Goal: Understand process/instructions: Learn how to perform a task or action

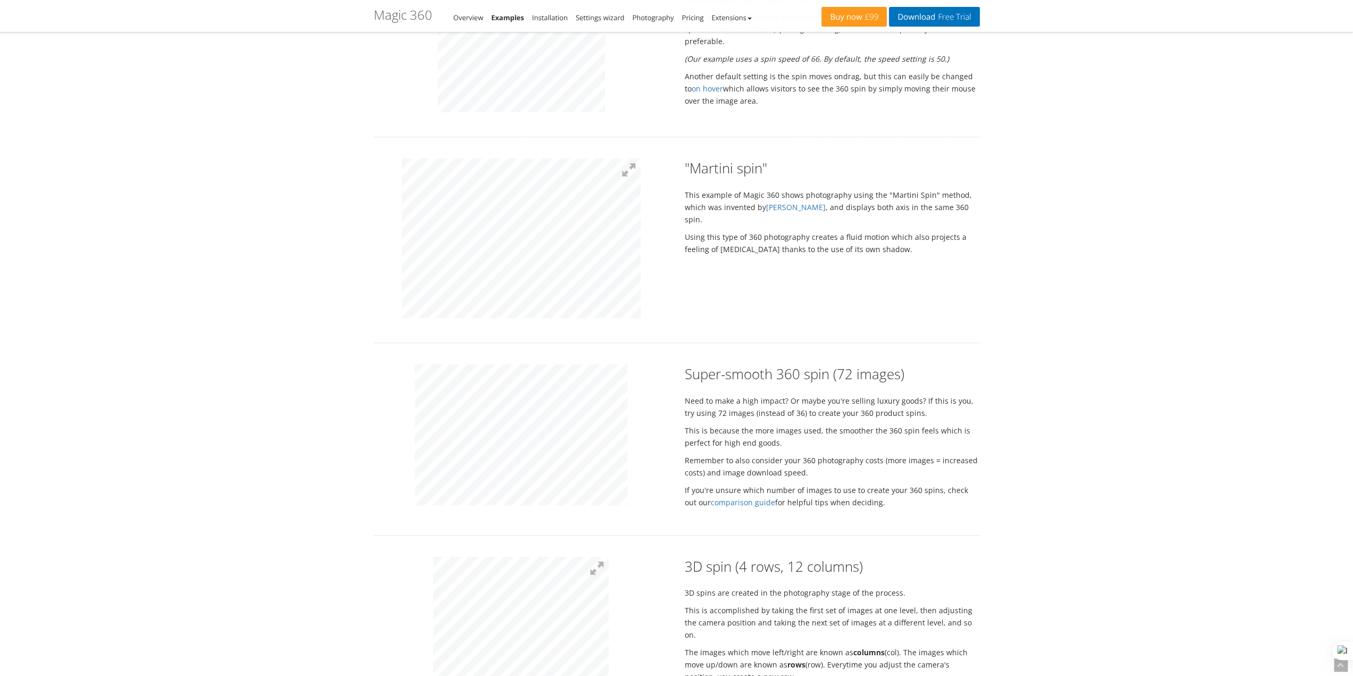
scroll to position [1010, 0]
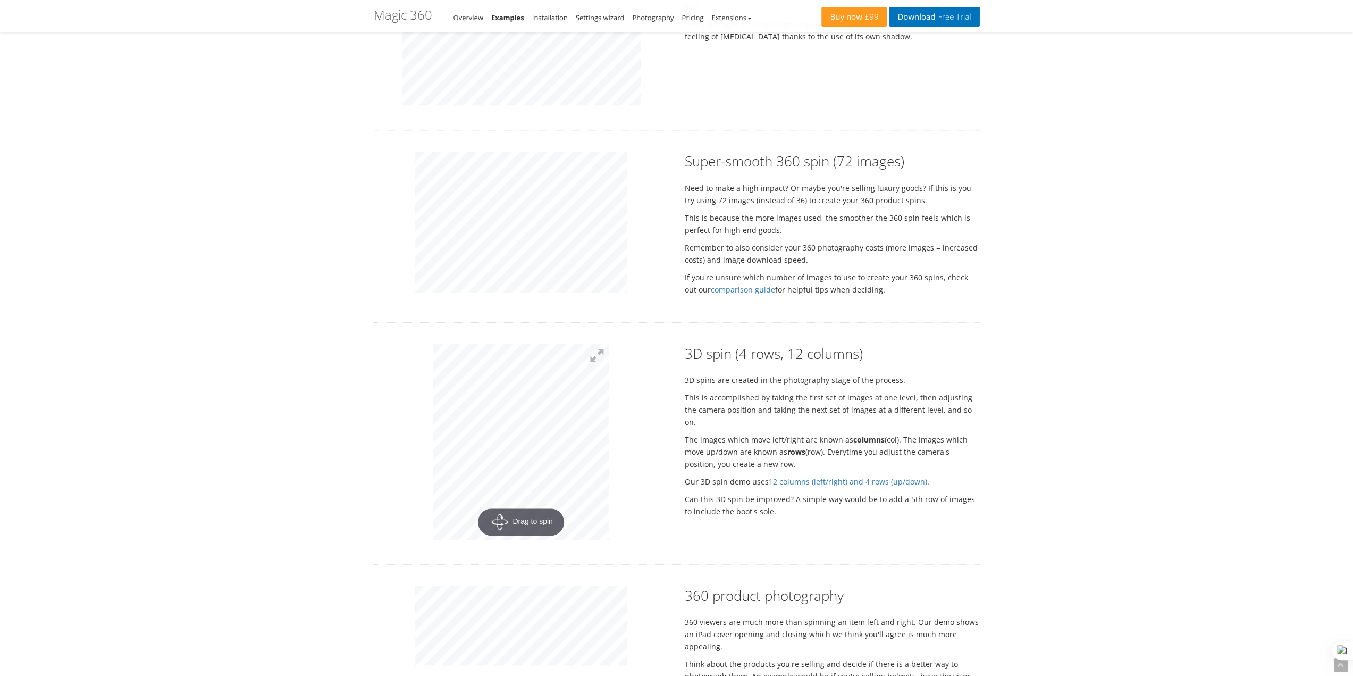
click at [668, 228] on div at bounding box center [521, 224] width 311 height 144
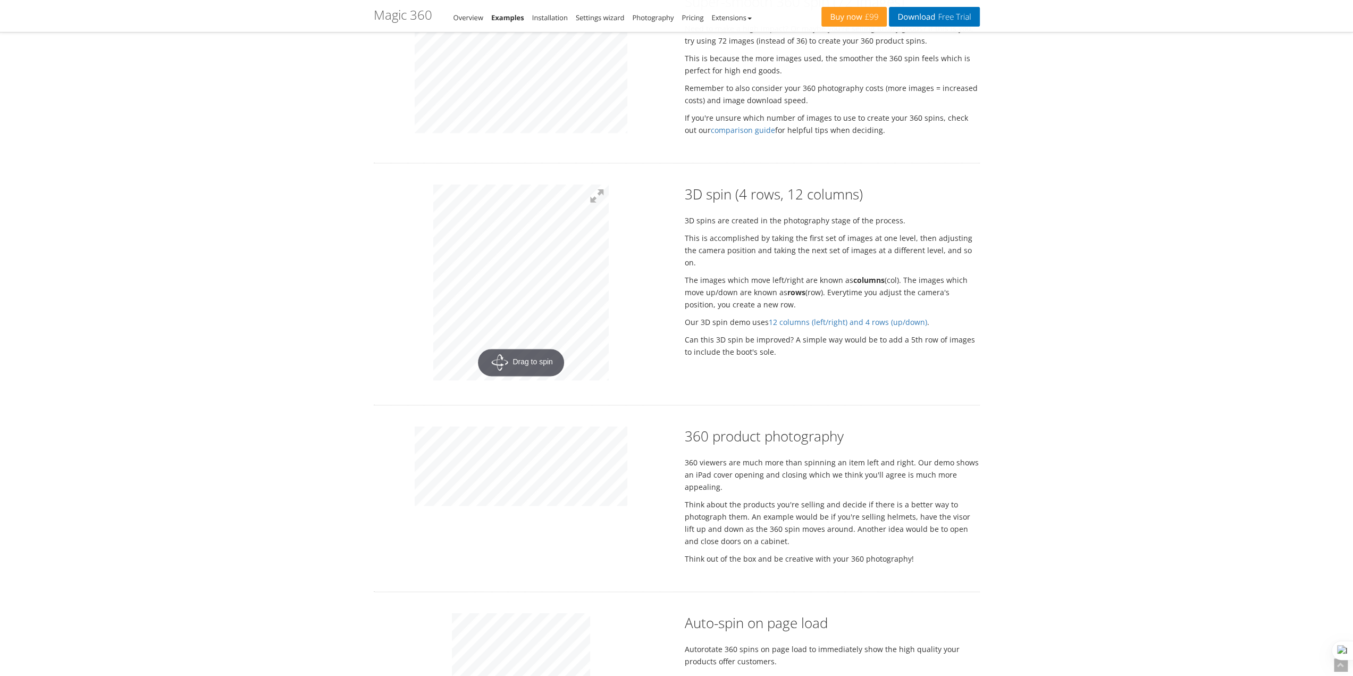
scroll to position [1435, 0]
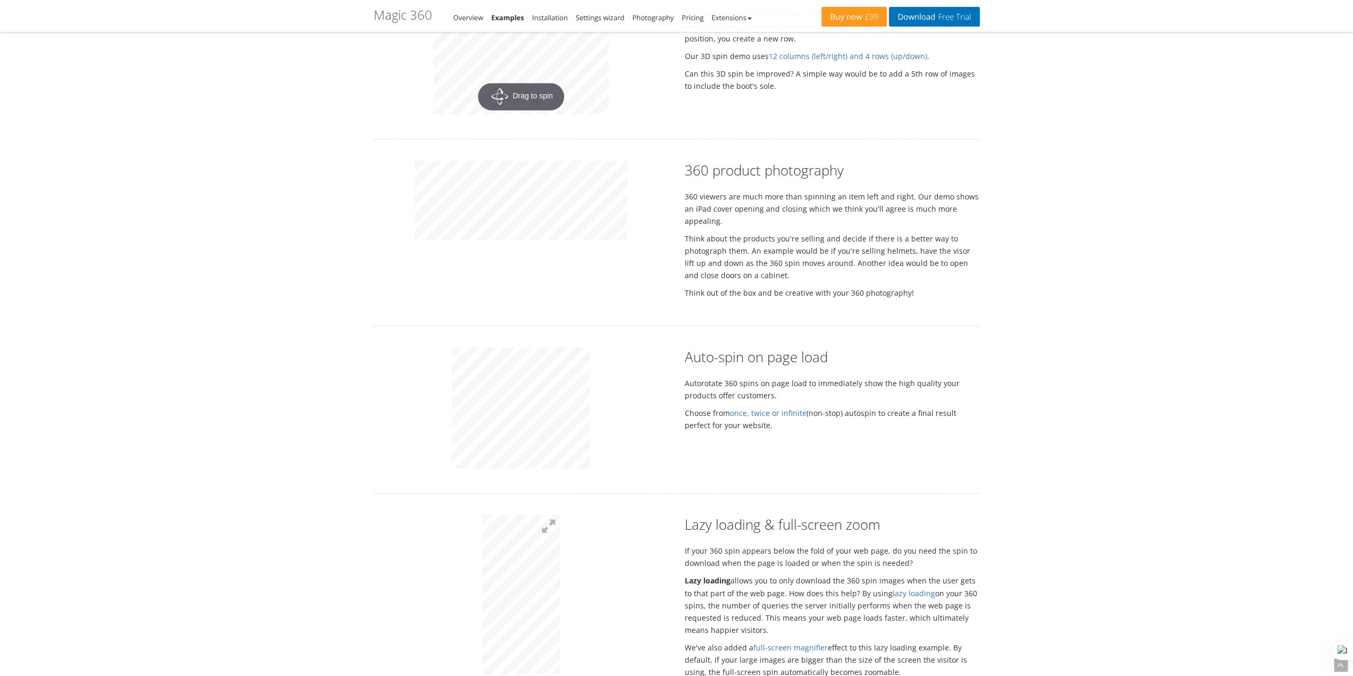
click at [498, 250] on div "360 product photography 360 viewers are much more than spinning an item left an…" at bounding box center [677, 233] width 622 height 144
click at [643, 214] on p at bounding box center [521, 202] width 295 height 82
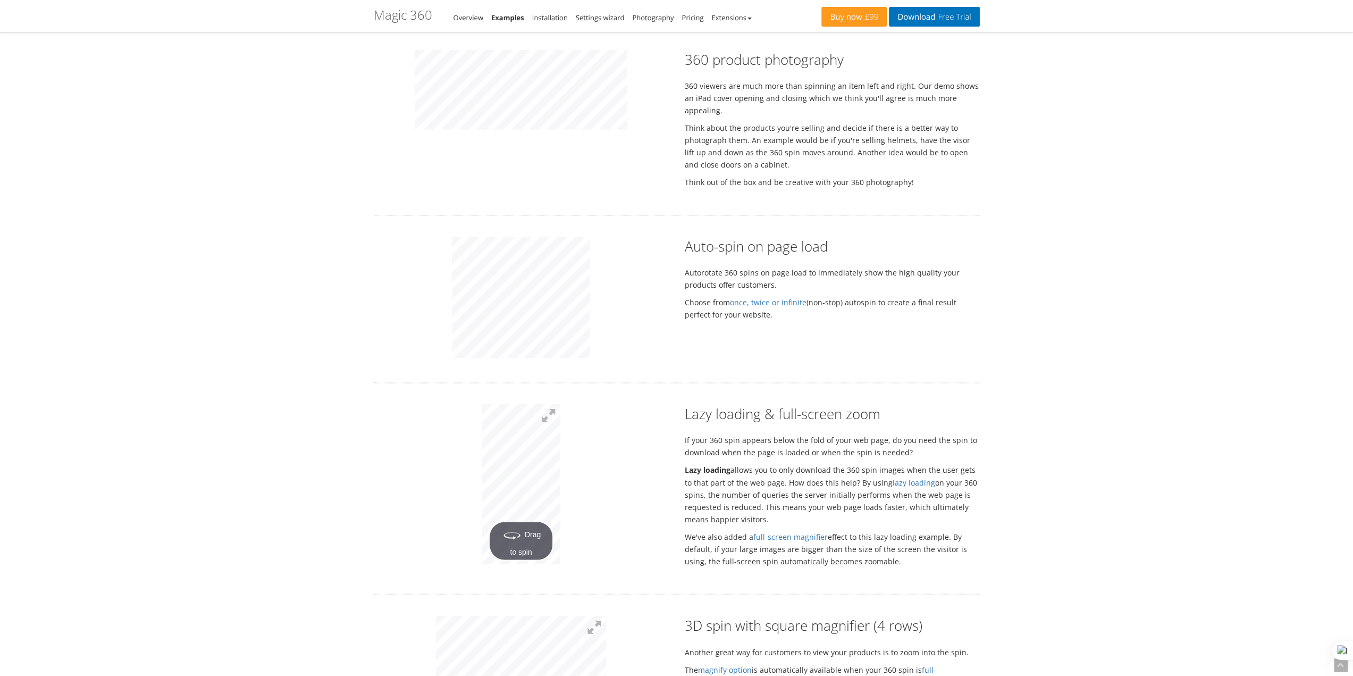
scroll to position [1595, 0]
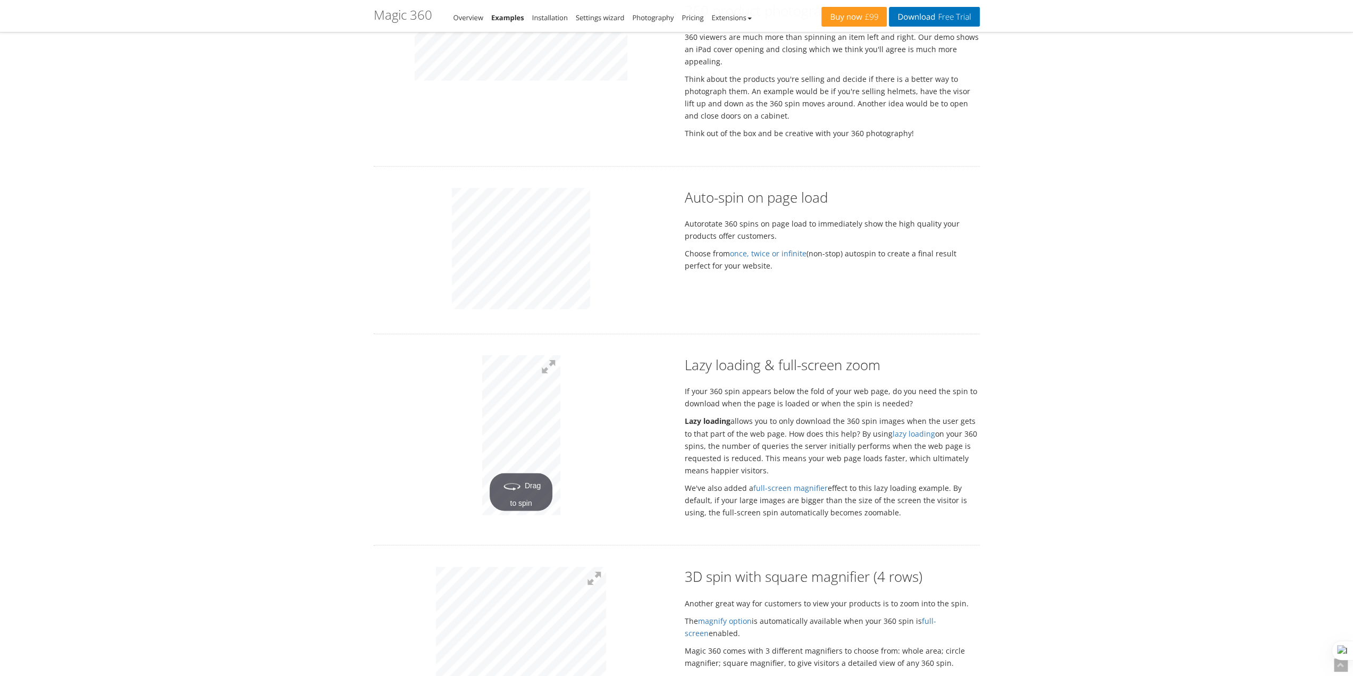
click at [610, 230] on div at bounding box center [521, 250] width 311 height 124
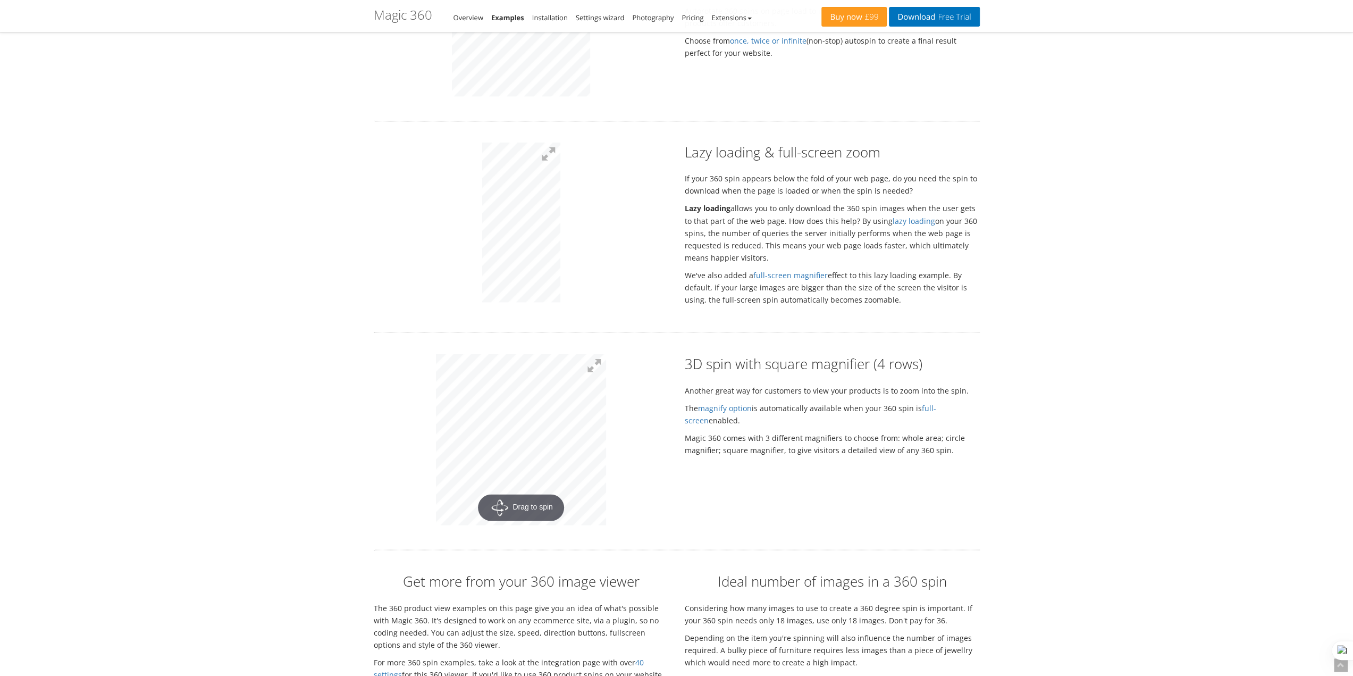
click at [615, 255] on p at bounding box center [521, 223] width 295 height 163
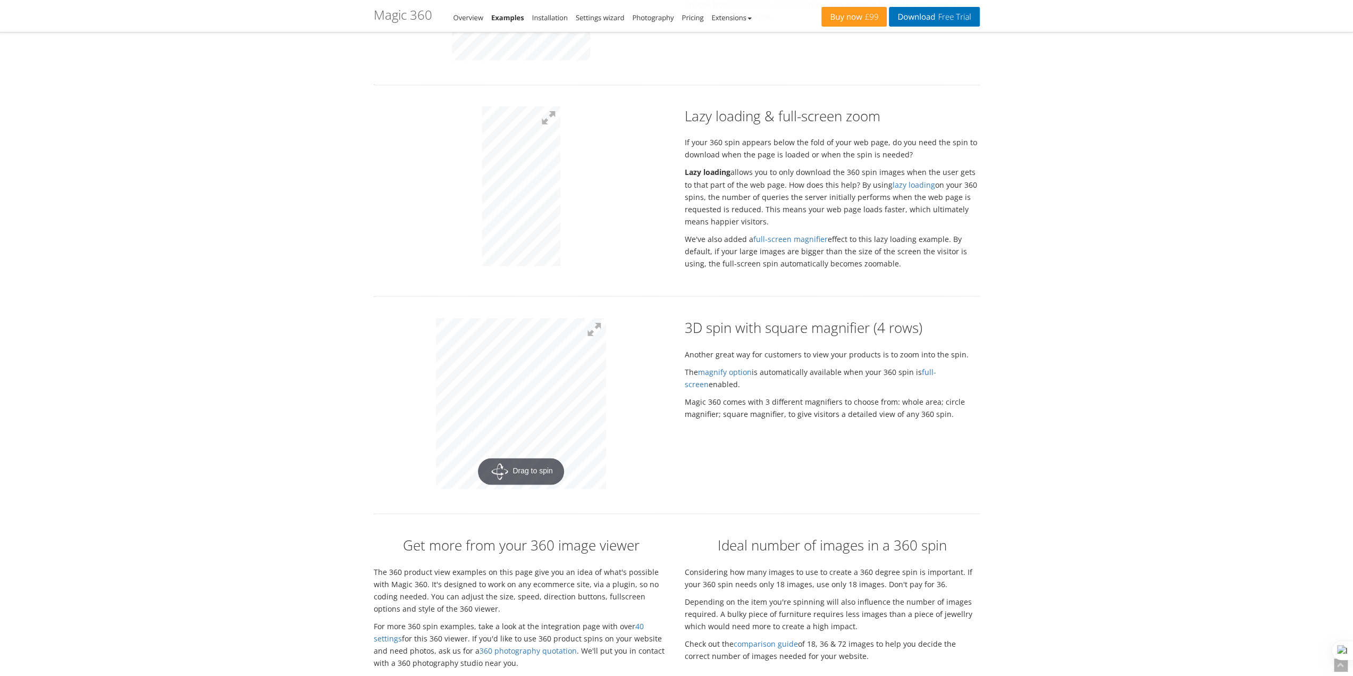
scroll to position [1914, 0]
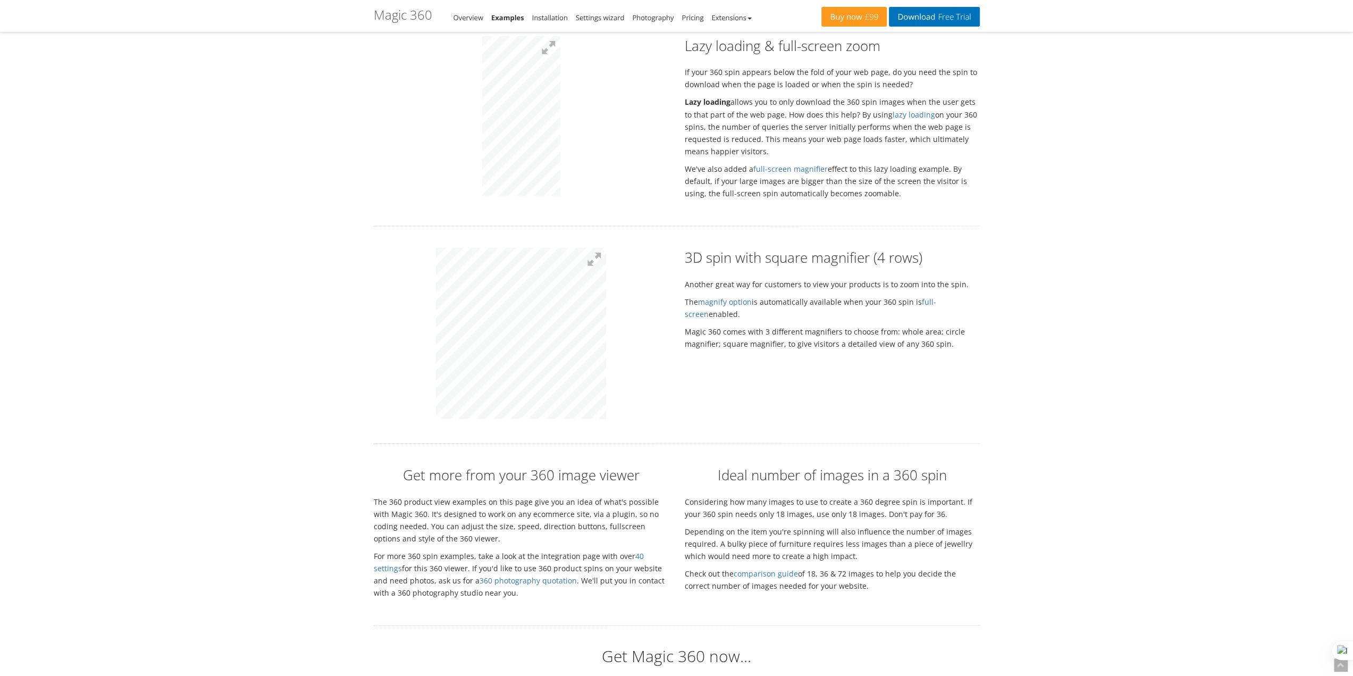
click at [663, 350] on div at bounding box center [521, 334] width 311 height 174
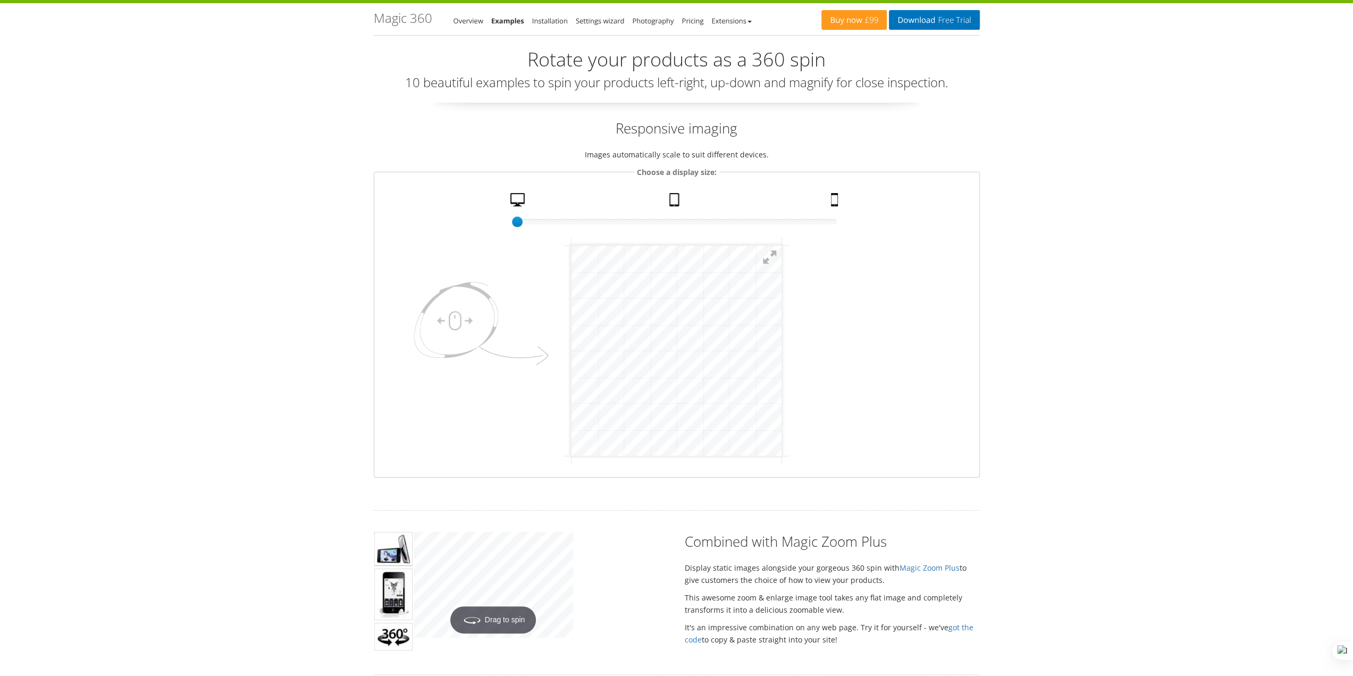
scroll to position [0, 0]
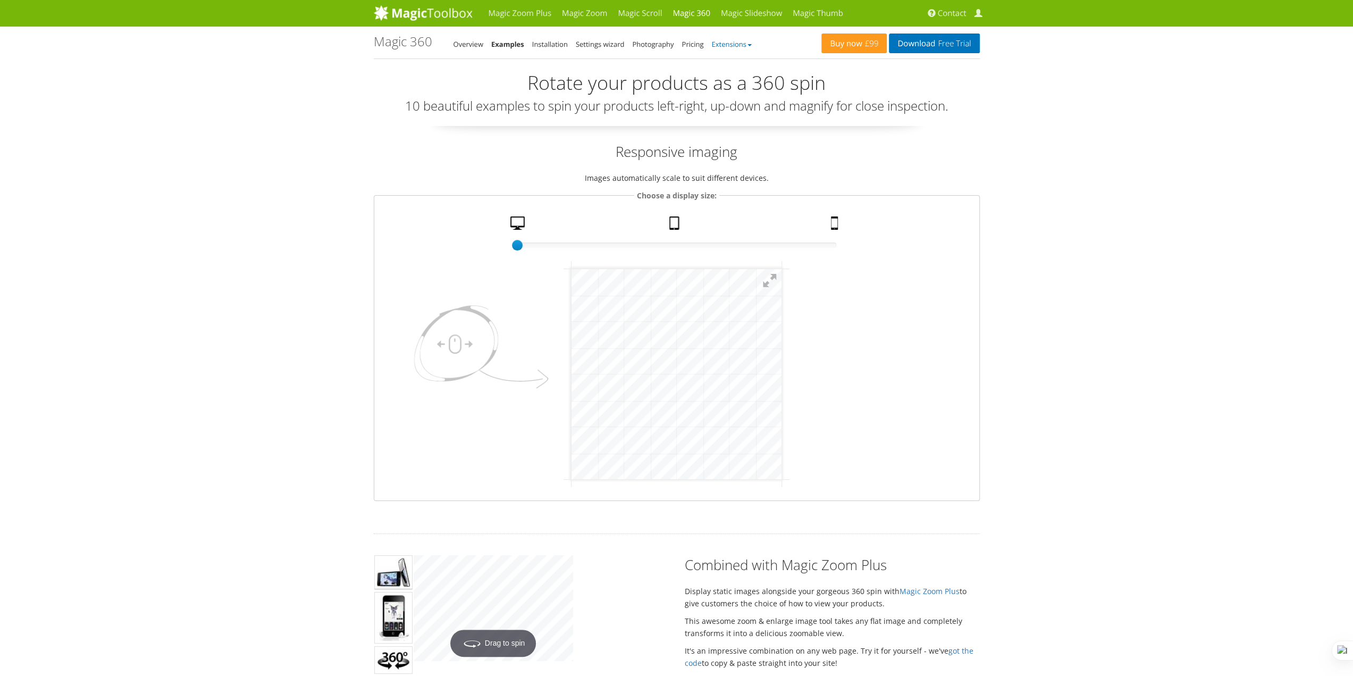
click at [724, 46] on link "Extensions" at bounding box center [731, 44] width 40 height 10
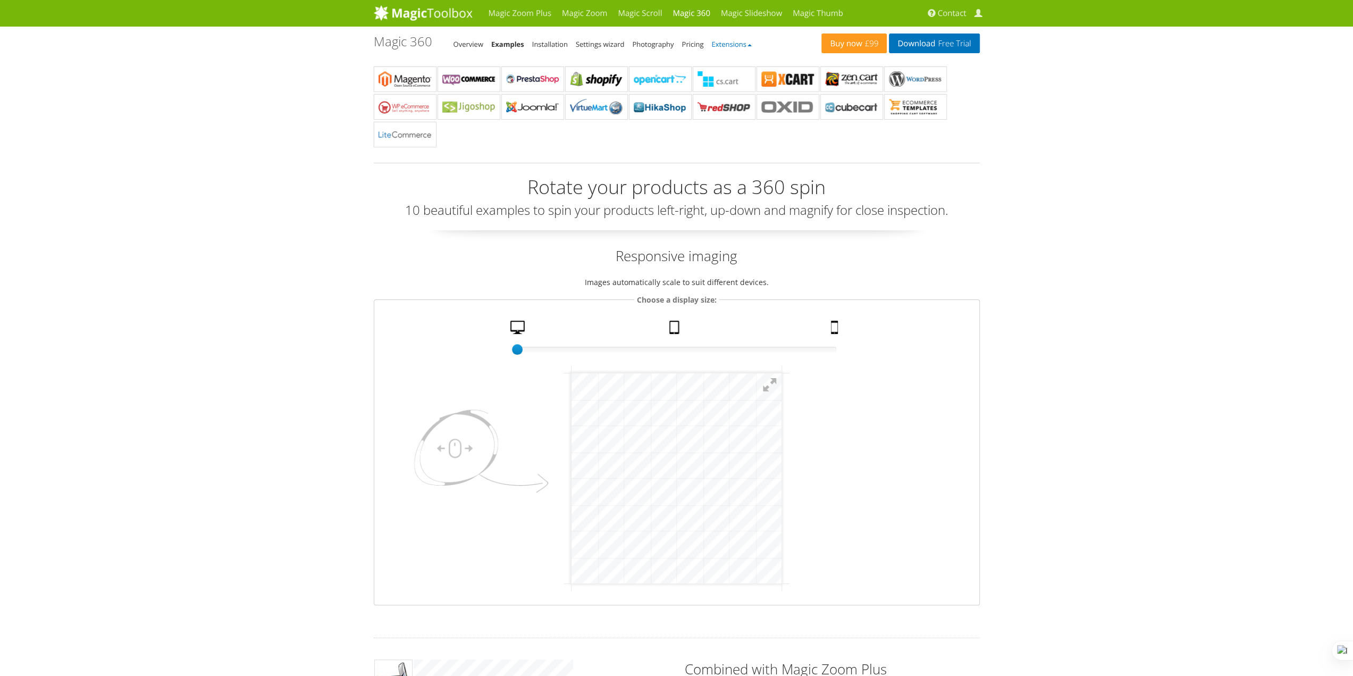
click at [724, 46] on link "Extensions" at bounding box center [731, 44] width 40 height 10
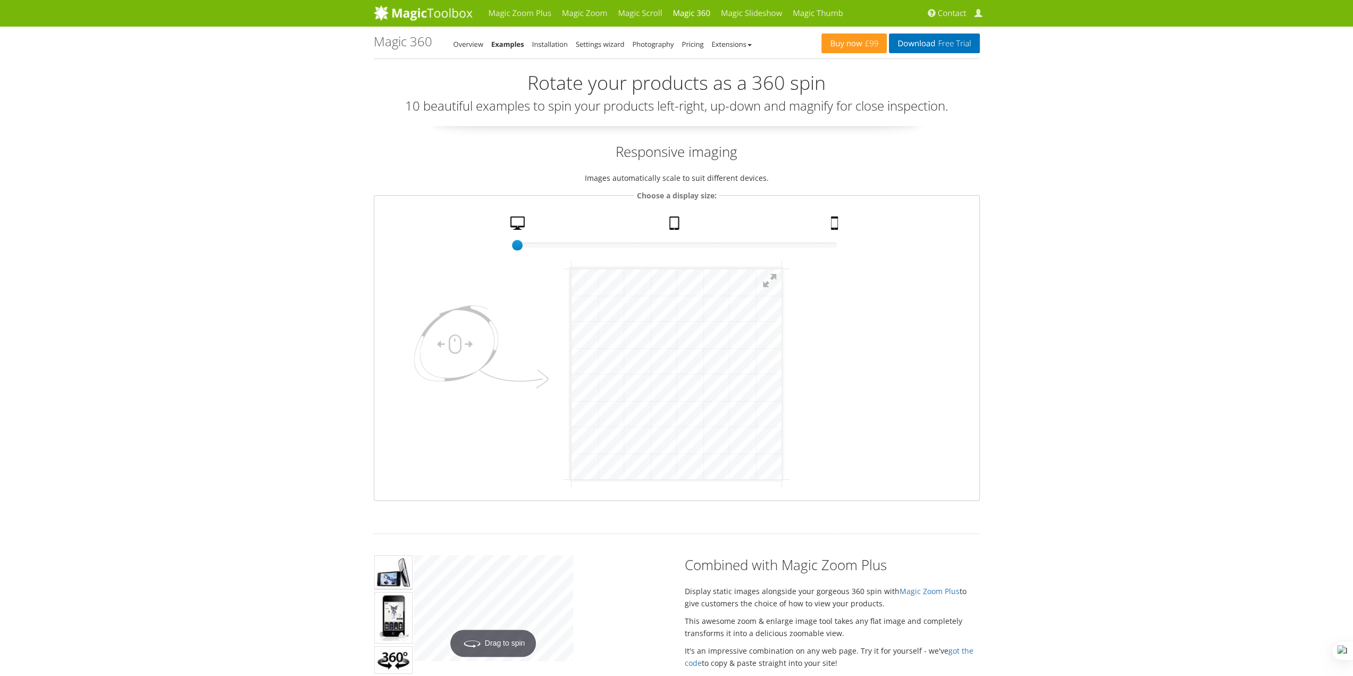
click at [637, 49] on li "Photography" at bounding box center [652, 44] width 41 height 13
click at [652, 46] on link "Photography" at bounding box center [652, 44] width 41 height 10
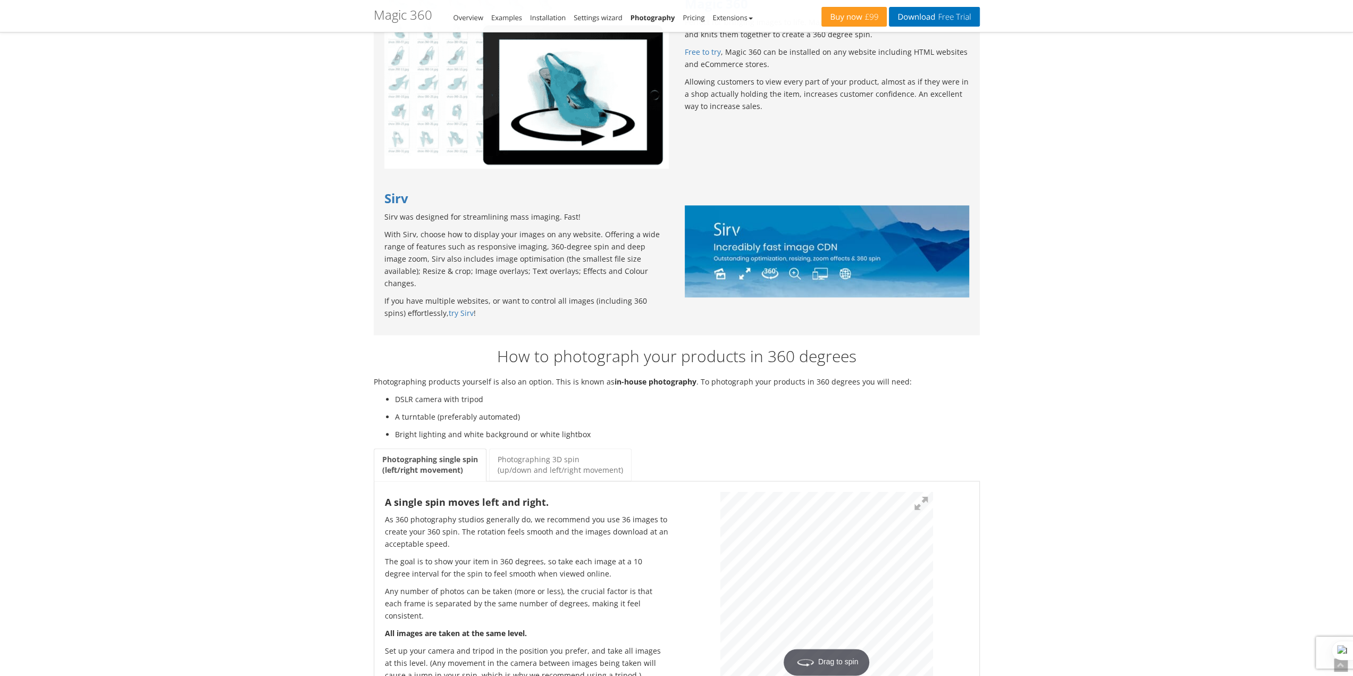
scroll to position [1170, 0]
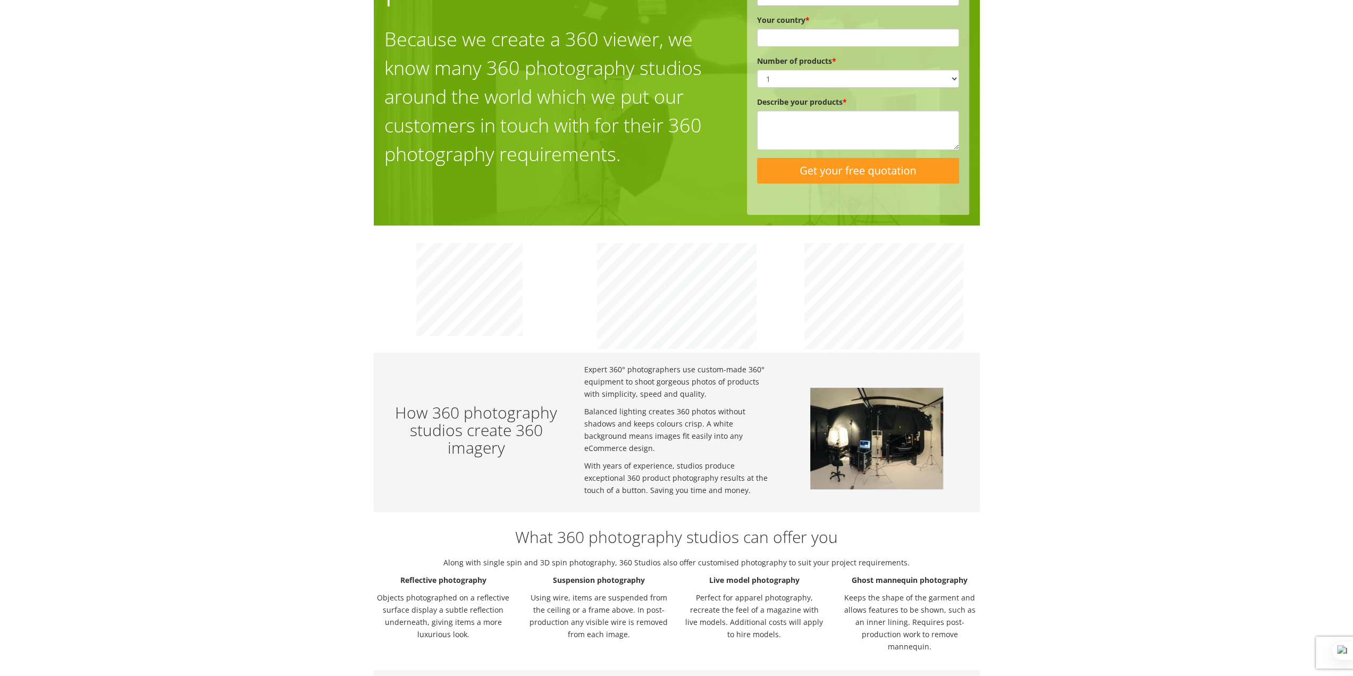
scroll to position [0, 0]
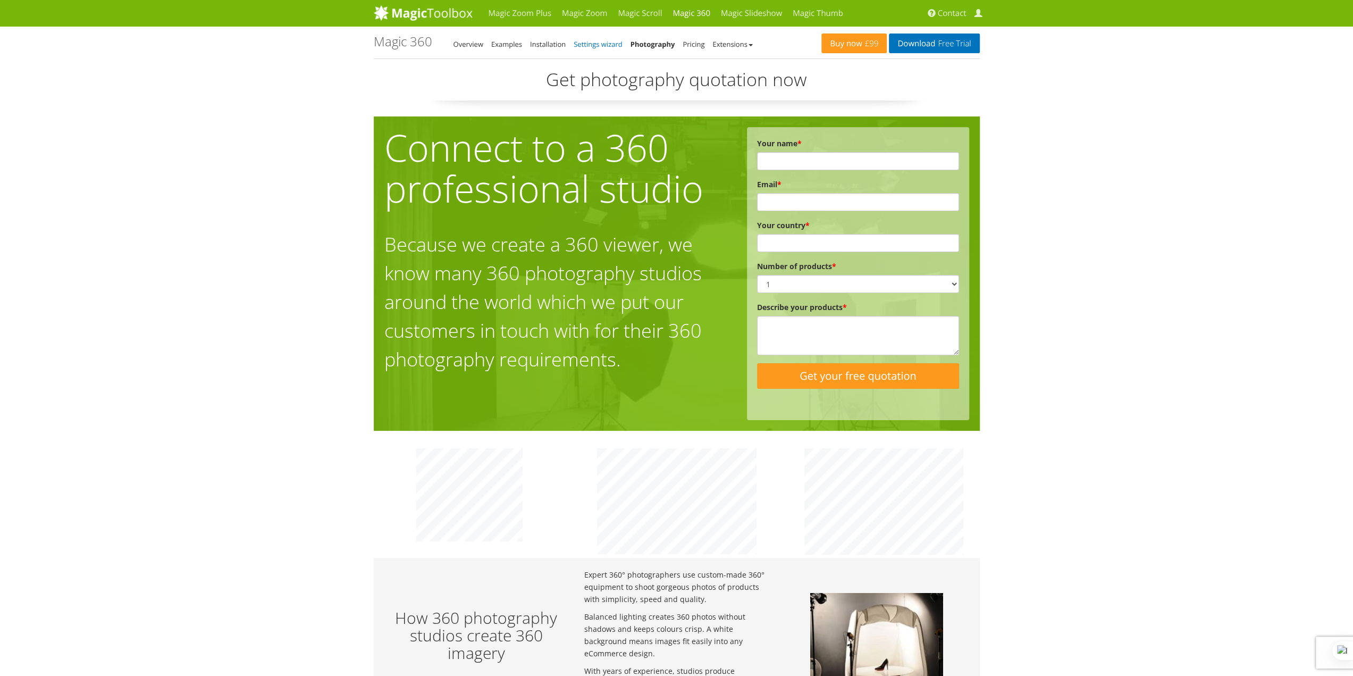
click at [614, 48] on link "Settings wizard" at bounding box center [598, 44] width 49 height 10
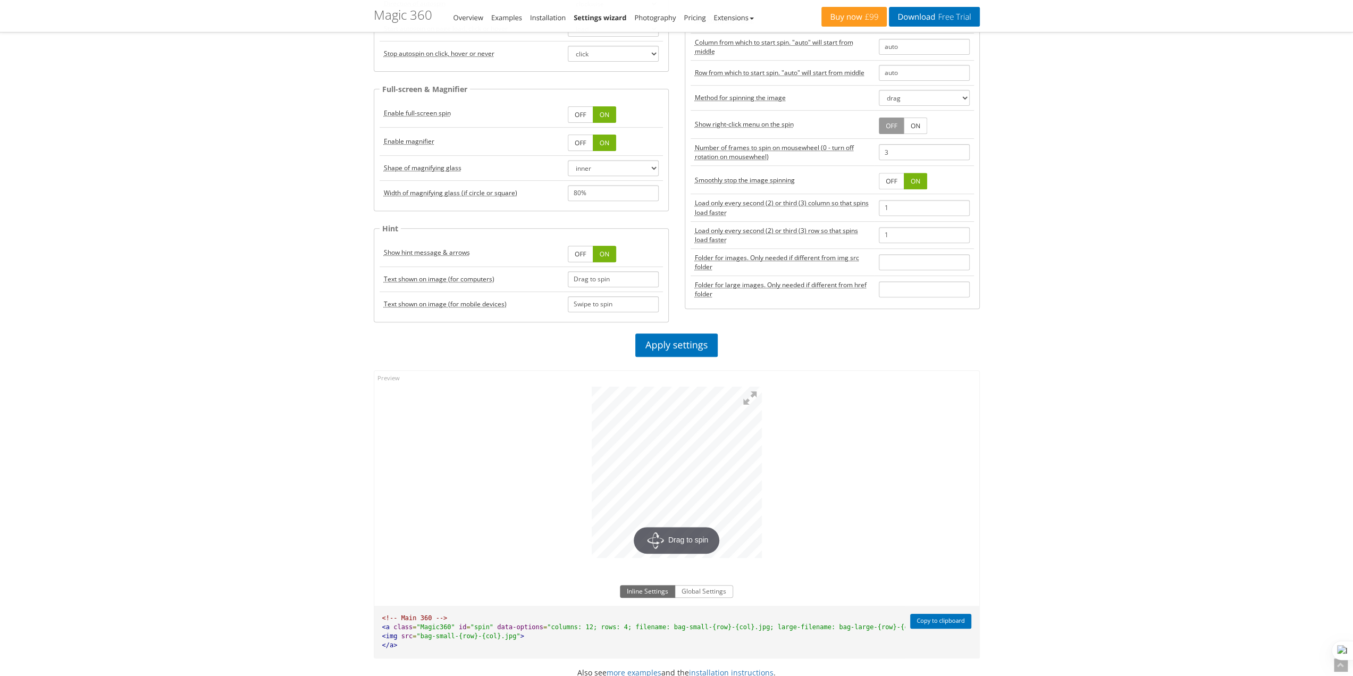
scroll to position [532, 0]
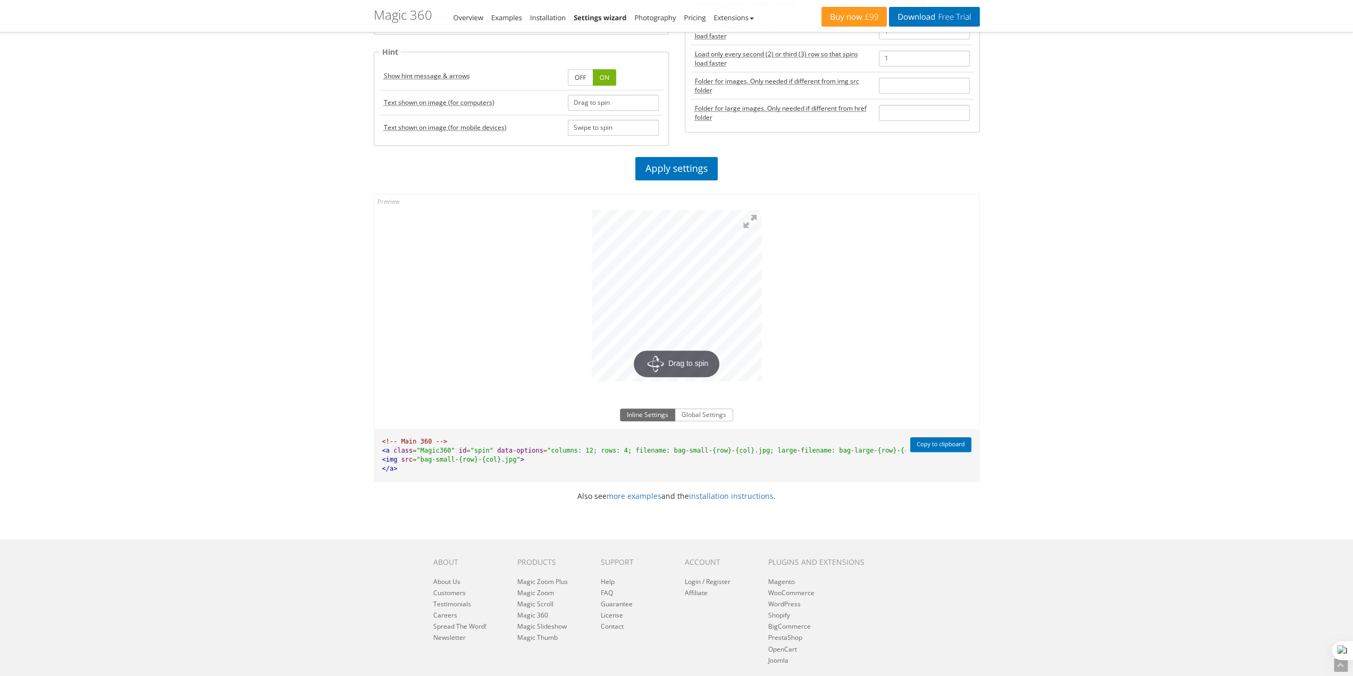
click at [1280, 425] on div "Magic Zoom Plus Magic Zoom Magic Scroll Magic 360 Magic Slideshow Magic Thumb C…" at bounding box center [676, 104] width 1353 height 1272
